Goal: Transaction & Acquisition: Purchase product/service

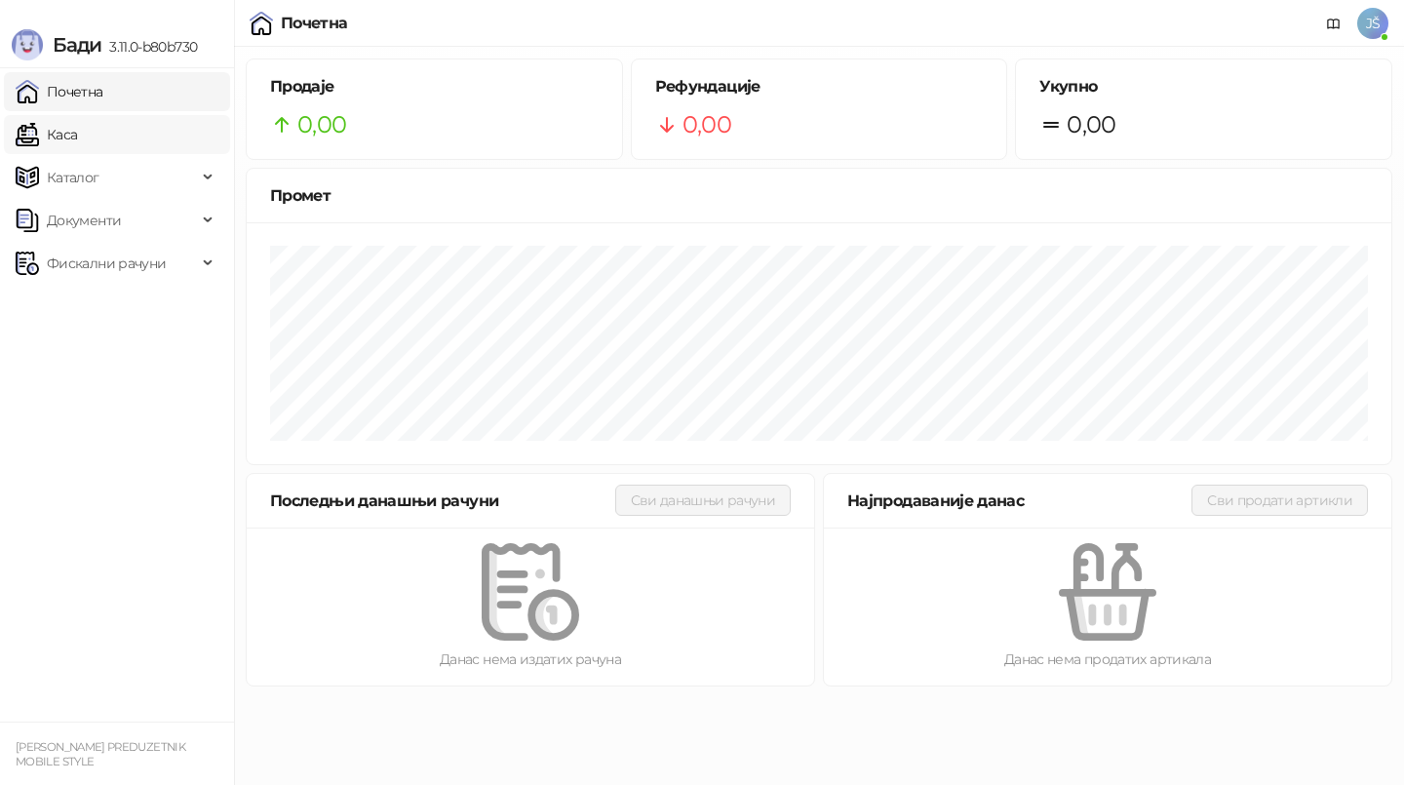
click at [77, 147] on link "Каса" at bounding box center [46, 134] width 61 height 39
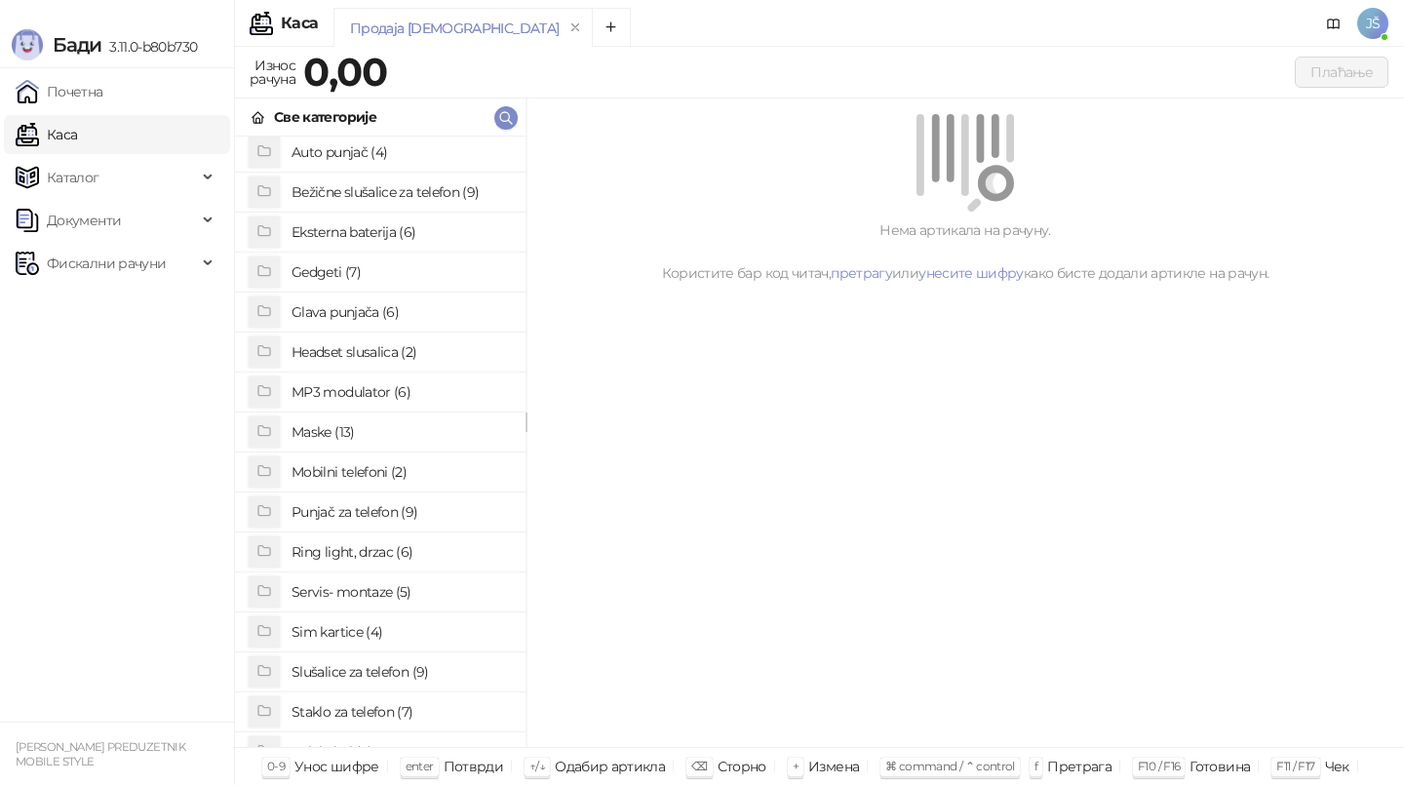
scroll to position [52, 0]
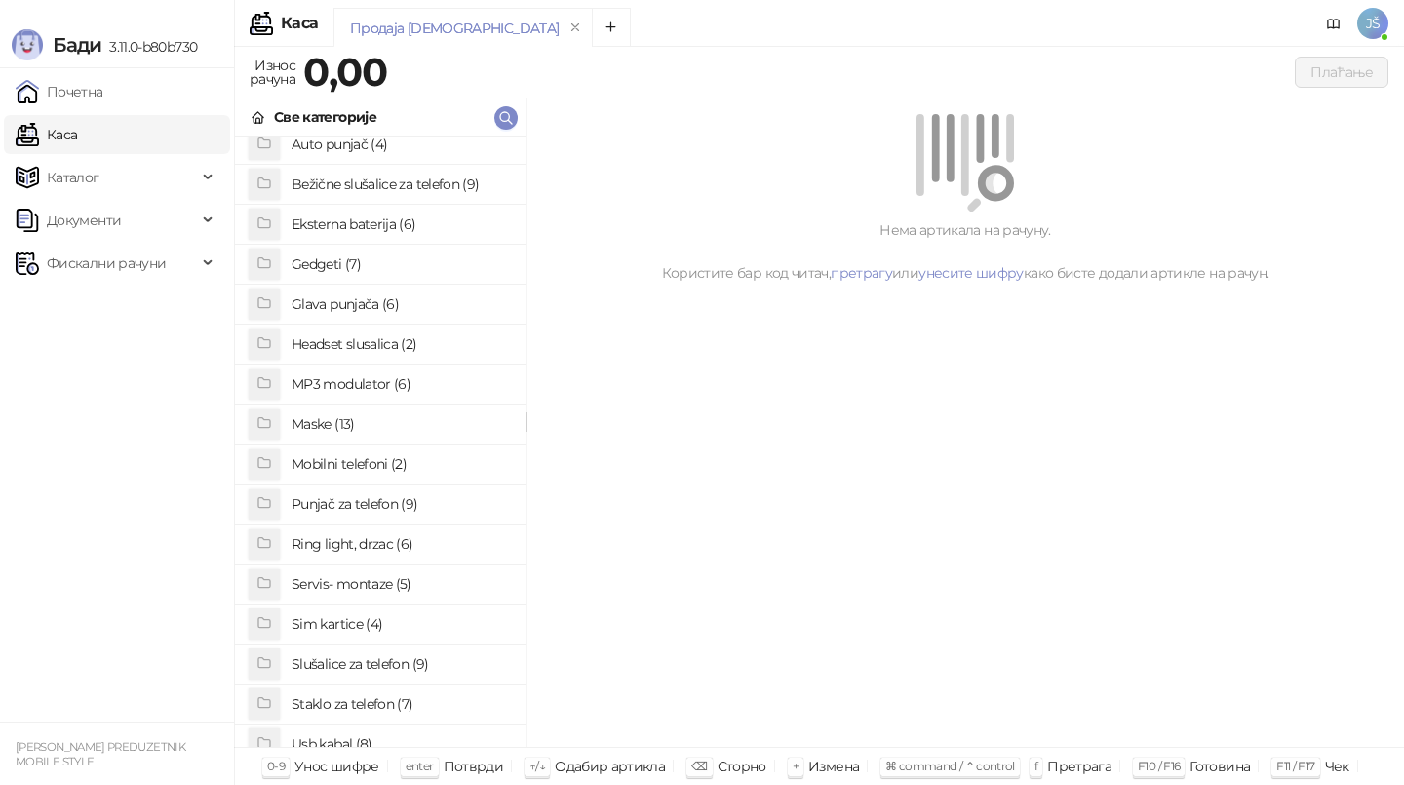
click at [355, 706] on h4 "Staklo za telefon (7)" at bounding box center [400, 703] width 218 height 31
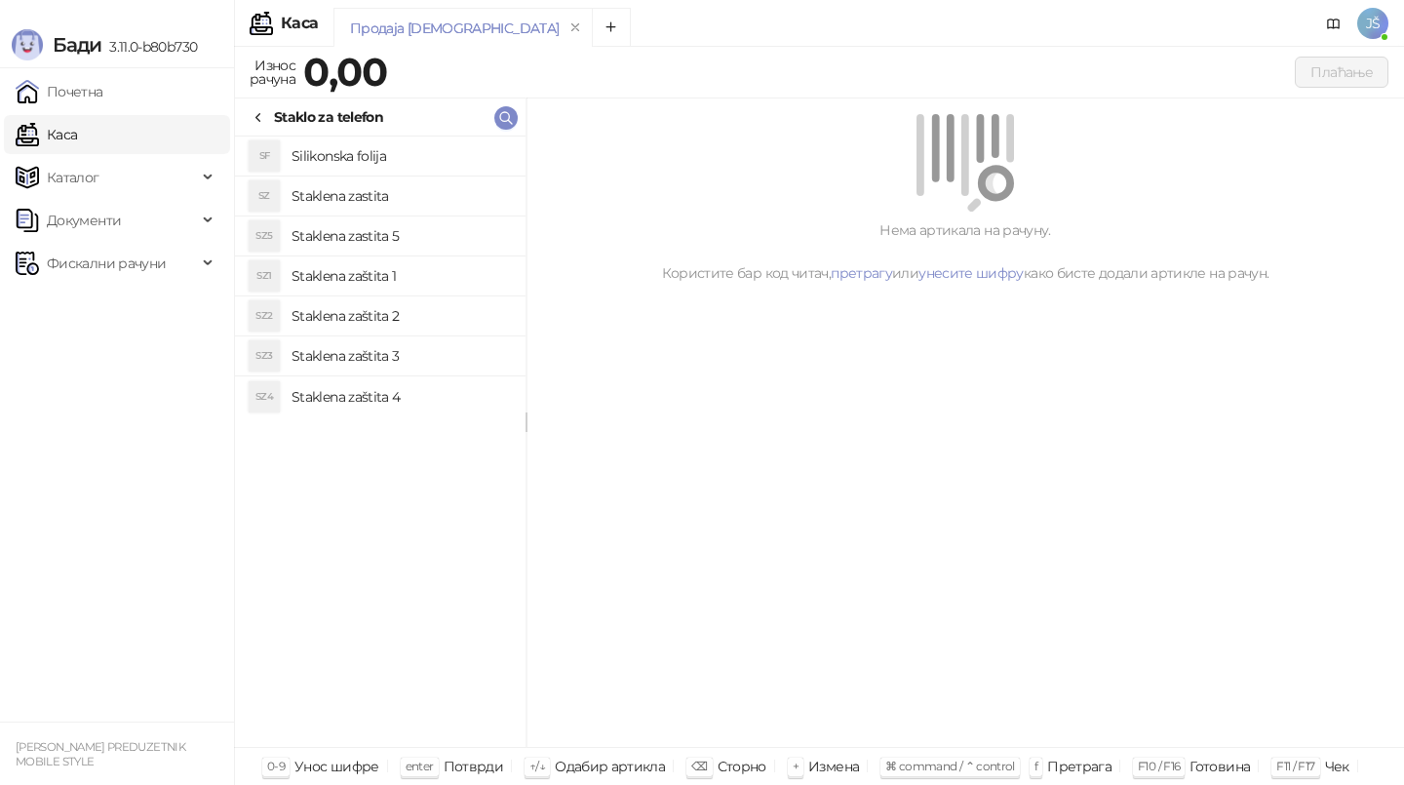
click at [380, 321] on h4 "Staklena zaštita 2" at bounding box center [400, 315] width 218 height 31
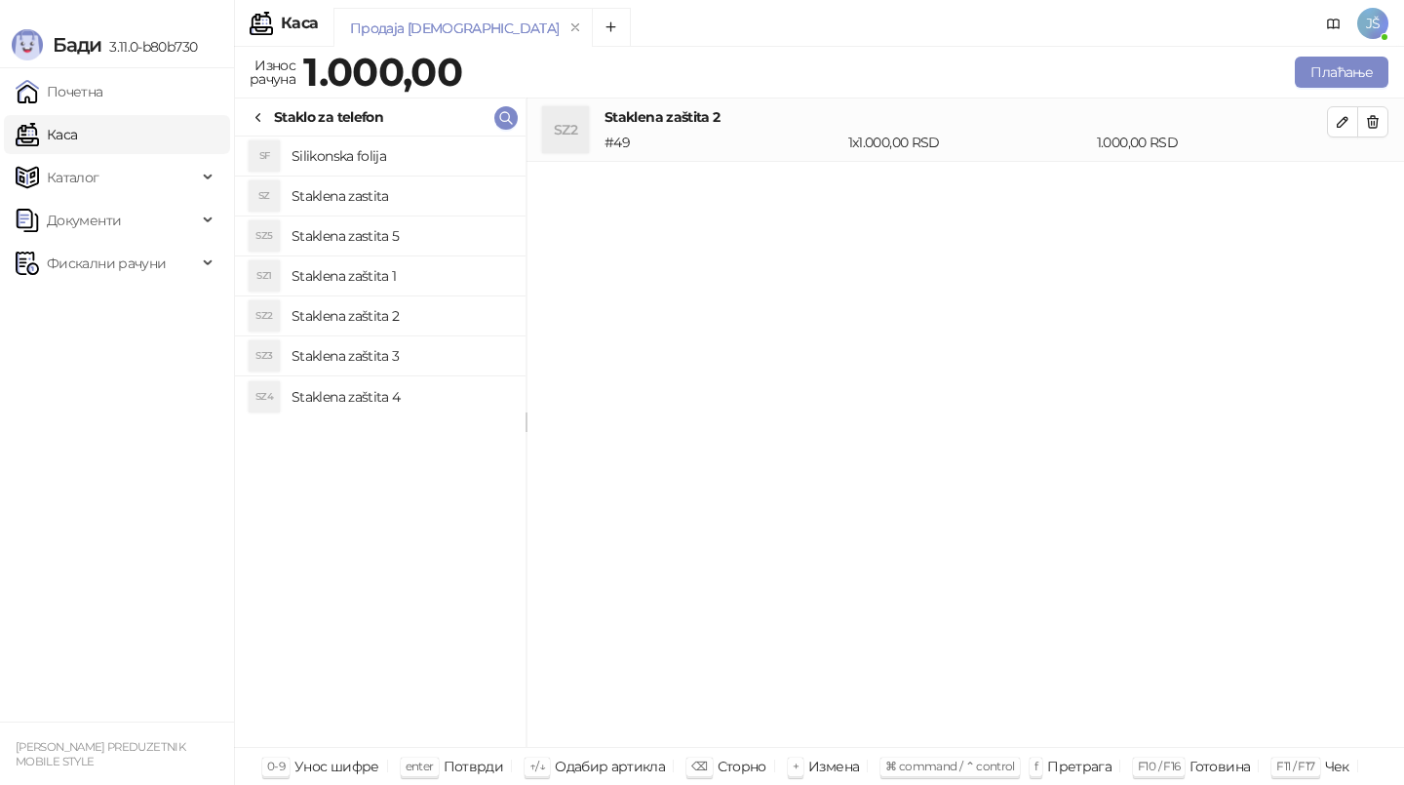
click at [404, 342] on h4 "Staklena zaštita 3" at bounding box center [400, 355] width 218 height 31
click at [378, 193] on h4 "Staklena zastita" at bounding box center [400, 195] width 218 height 31
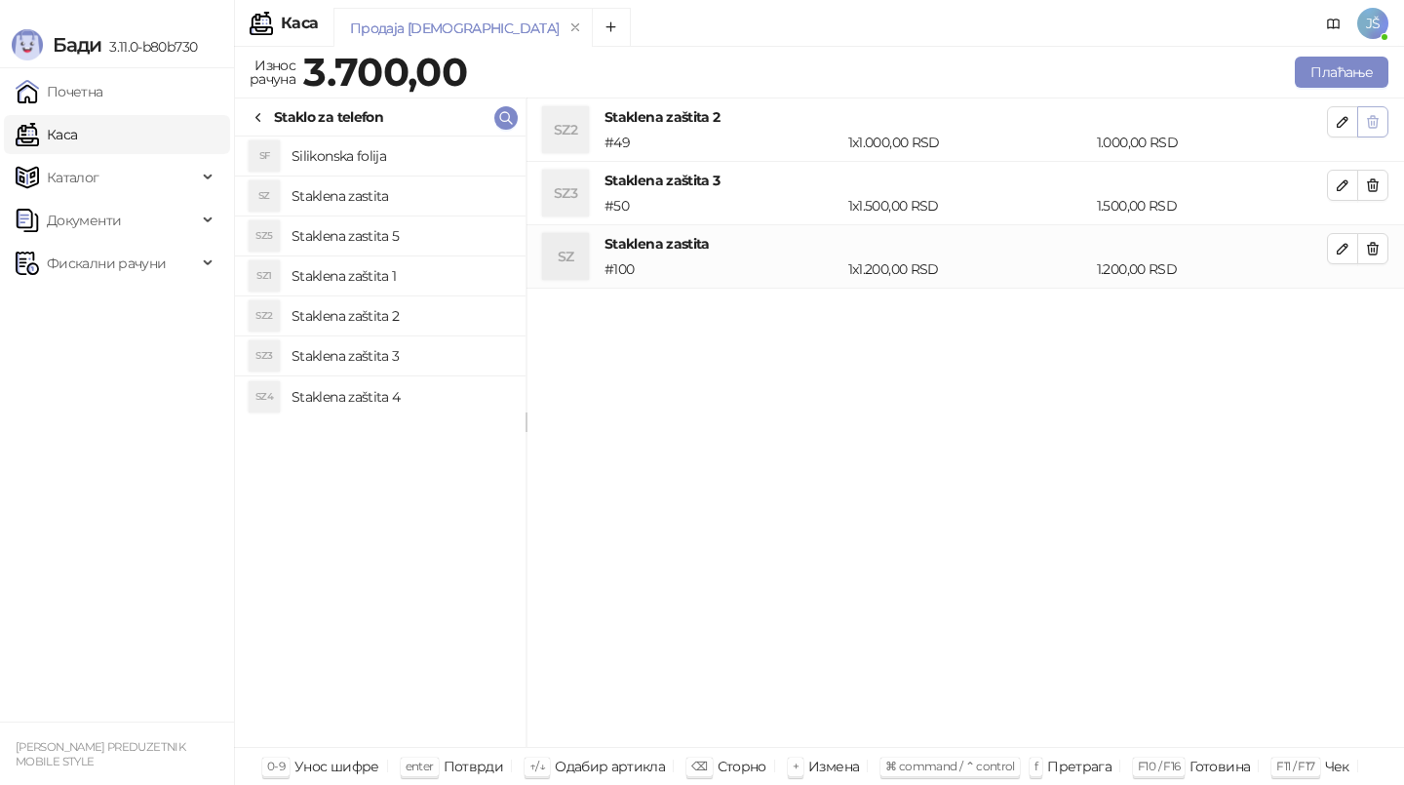
click at [1377, 112] on span "button" at bounding box center [1373, 121] width 16 height 19
click at [1377, 175] on span "button" at bounding box center [1373, 184] width 16 height 19
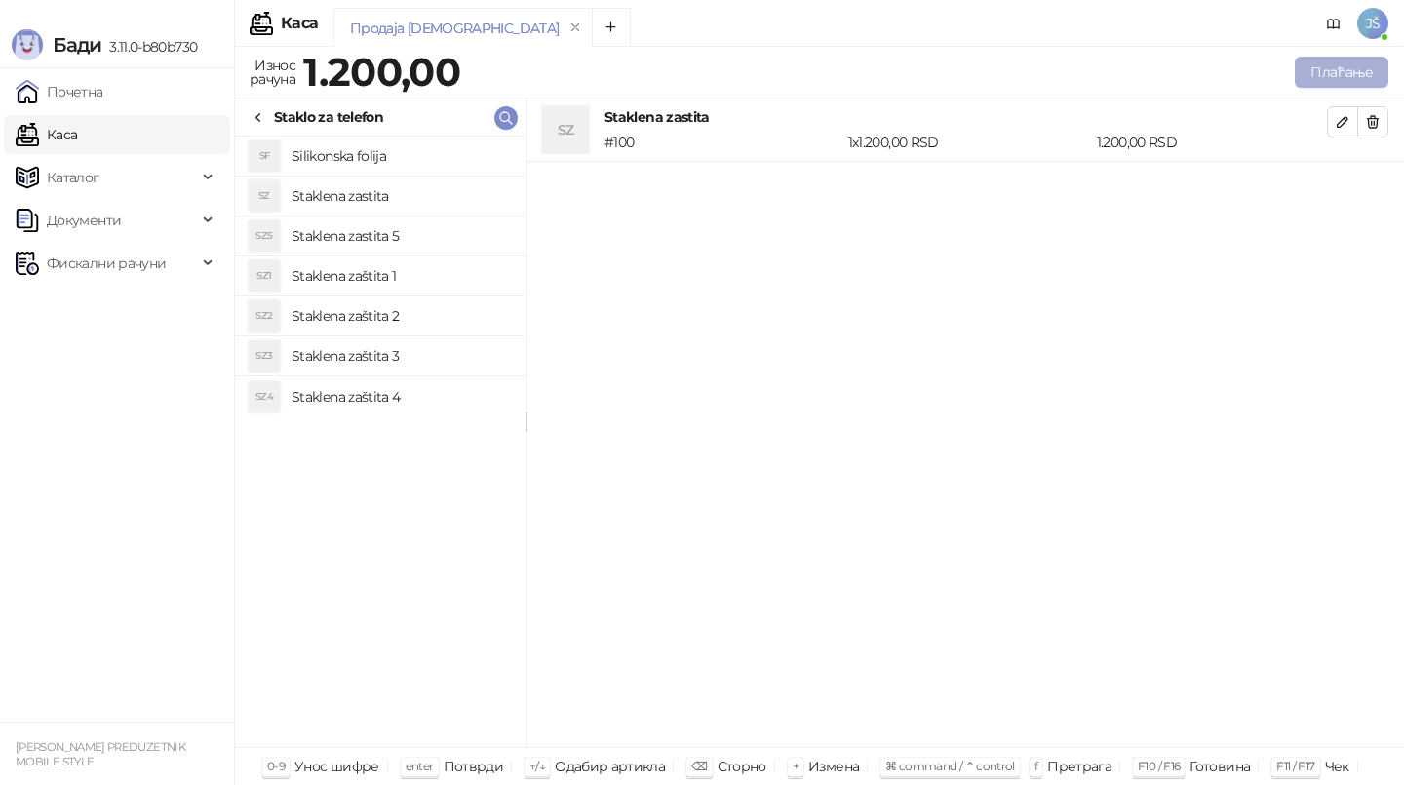
click at [1344, 75] on button "Плаћање" at bounding box center [1342, 72] width 94 height 31
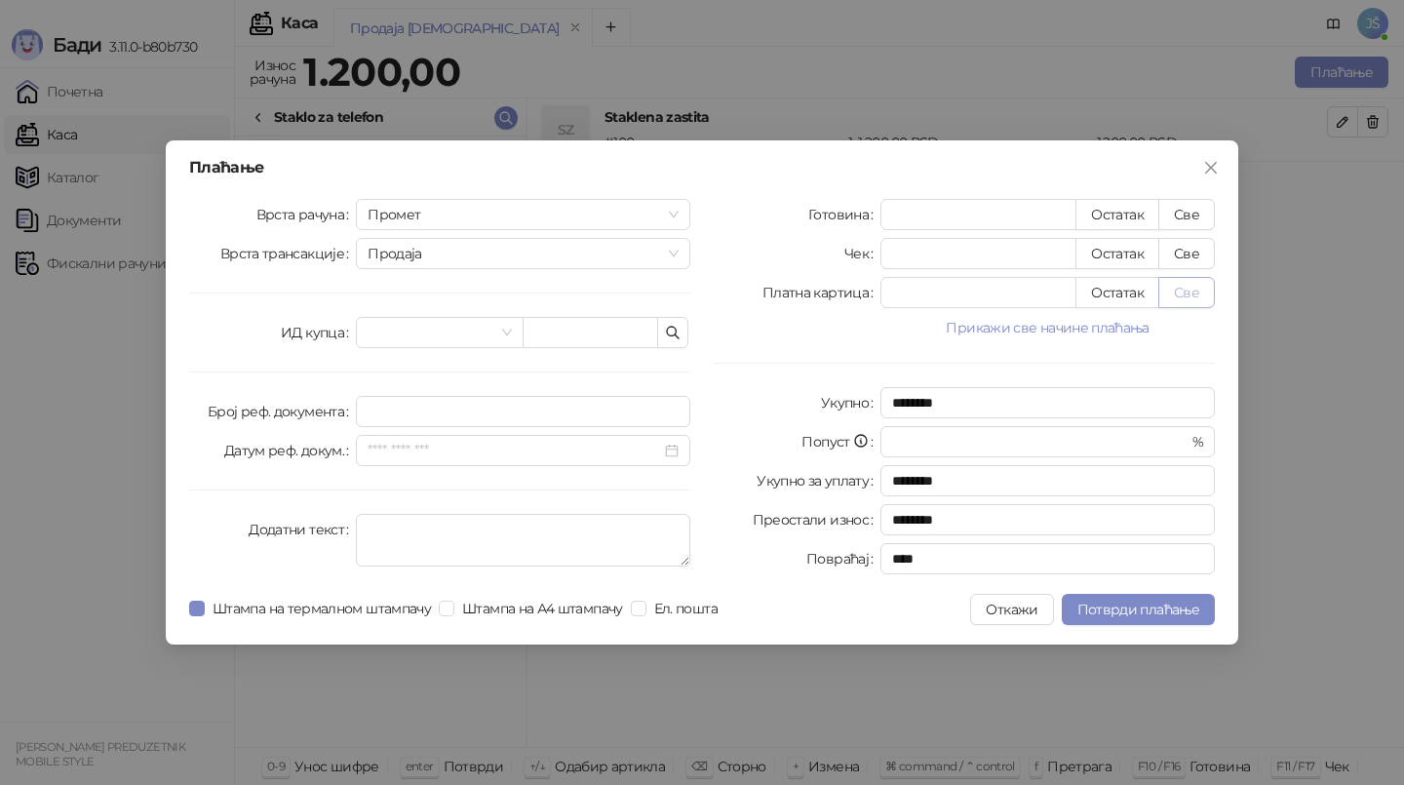
click at [1188, 300] on button "Све" at bounding box center [1186, 292] width 57 height 31
type input "****"
click at [1135, 616] on span "Потврди плаћање" at bounding box center [1138, 610] width 122 height 18
